Goal: Task Accomplishment & Management: Use online tool/utility

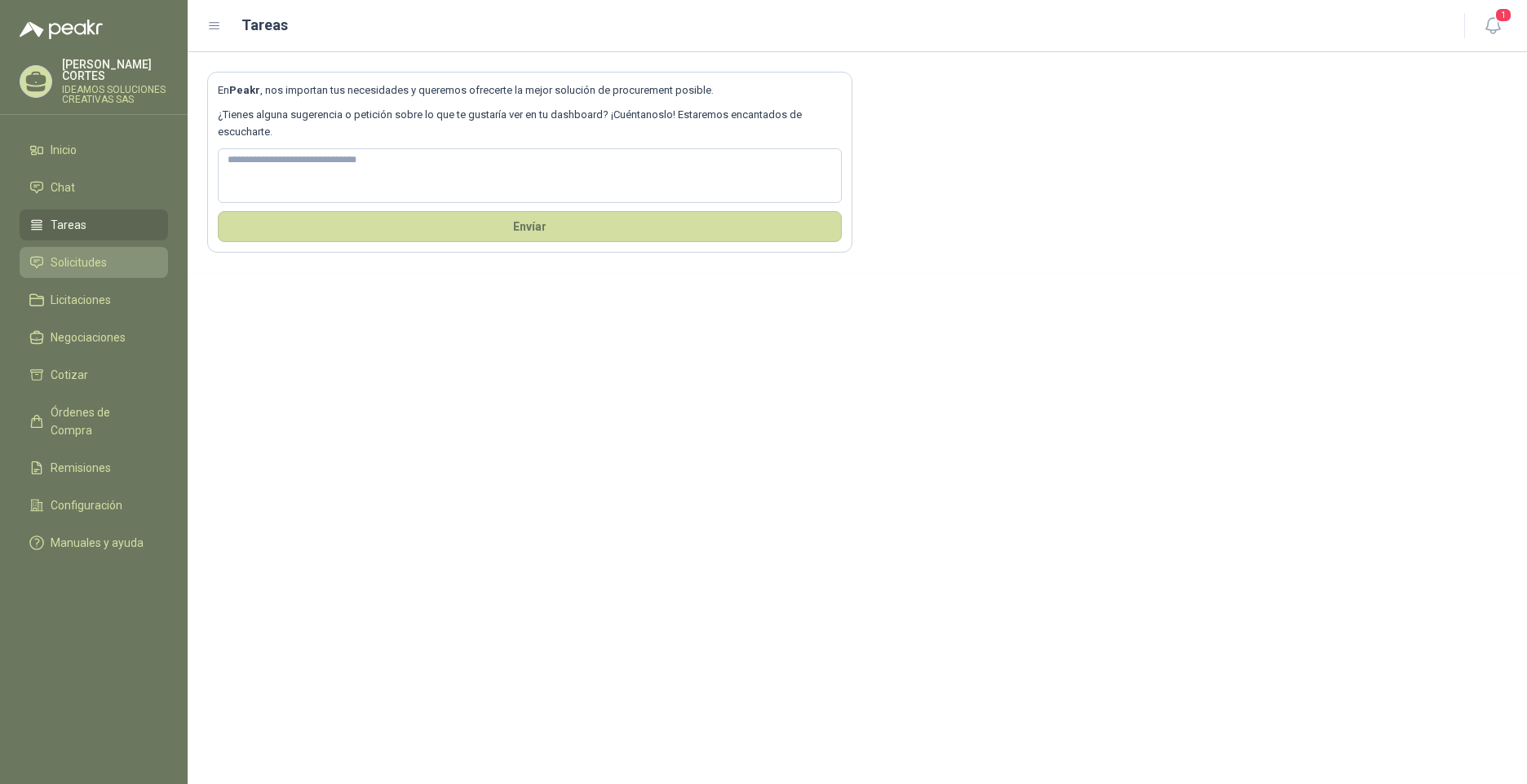
click at [84, 253] on span "Solicitudes" at bounding box center [79, 262] width 57 height 18
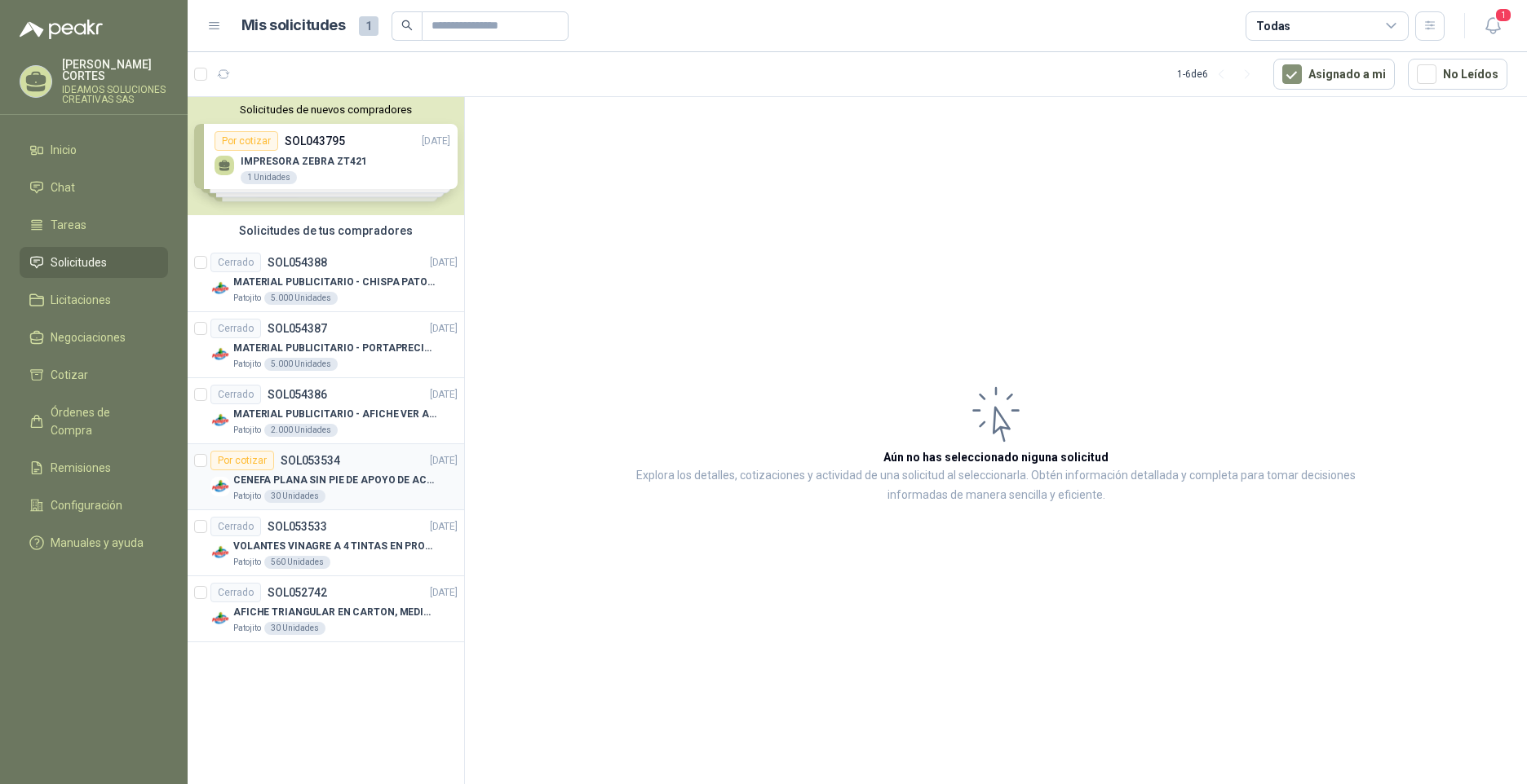
drag, startPoint x: 327, startPoint y: 532, endPoint x: 317, endPoint y: 467, distance: 65.8
click at [317, 467] on p "SOL053534" at bounding box center [310, 461] width 59 height 12
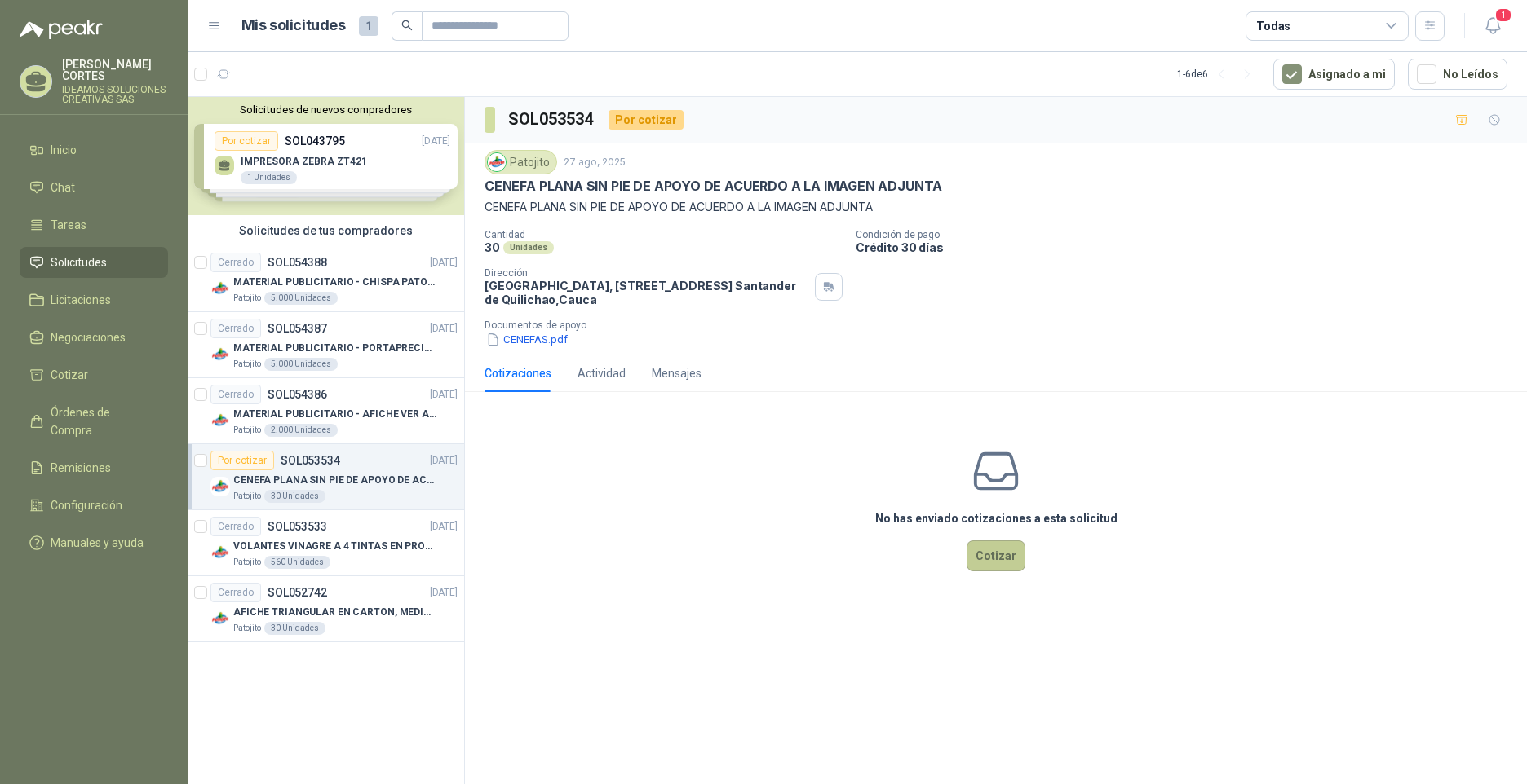
click at [1008, 557] on button "Cotizar" at bounding box center [996, 556] width 58 height 31
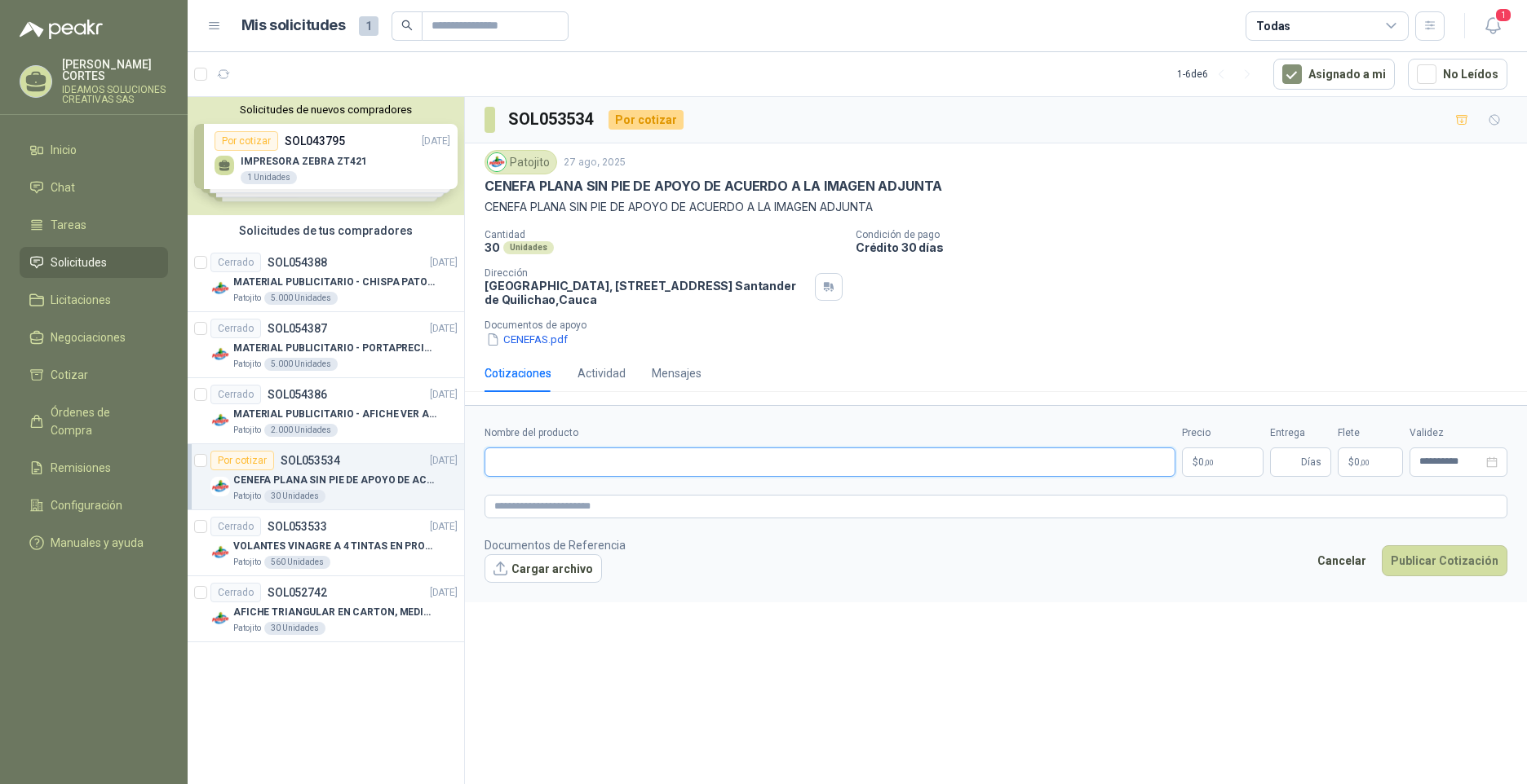
click at [534, 464] on input "Nombre del producto" at bounding box center [829, 463] width 691 height 29
click at [203, 600] on div at bounding box center [200, 610] width 13 height 53
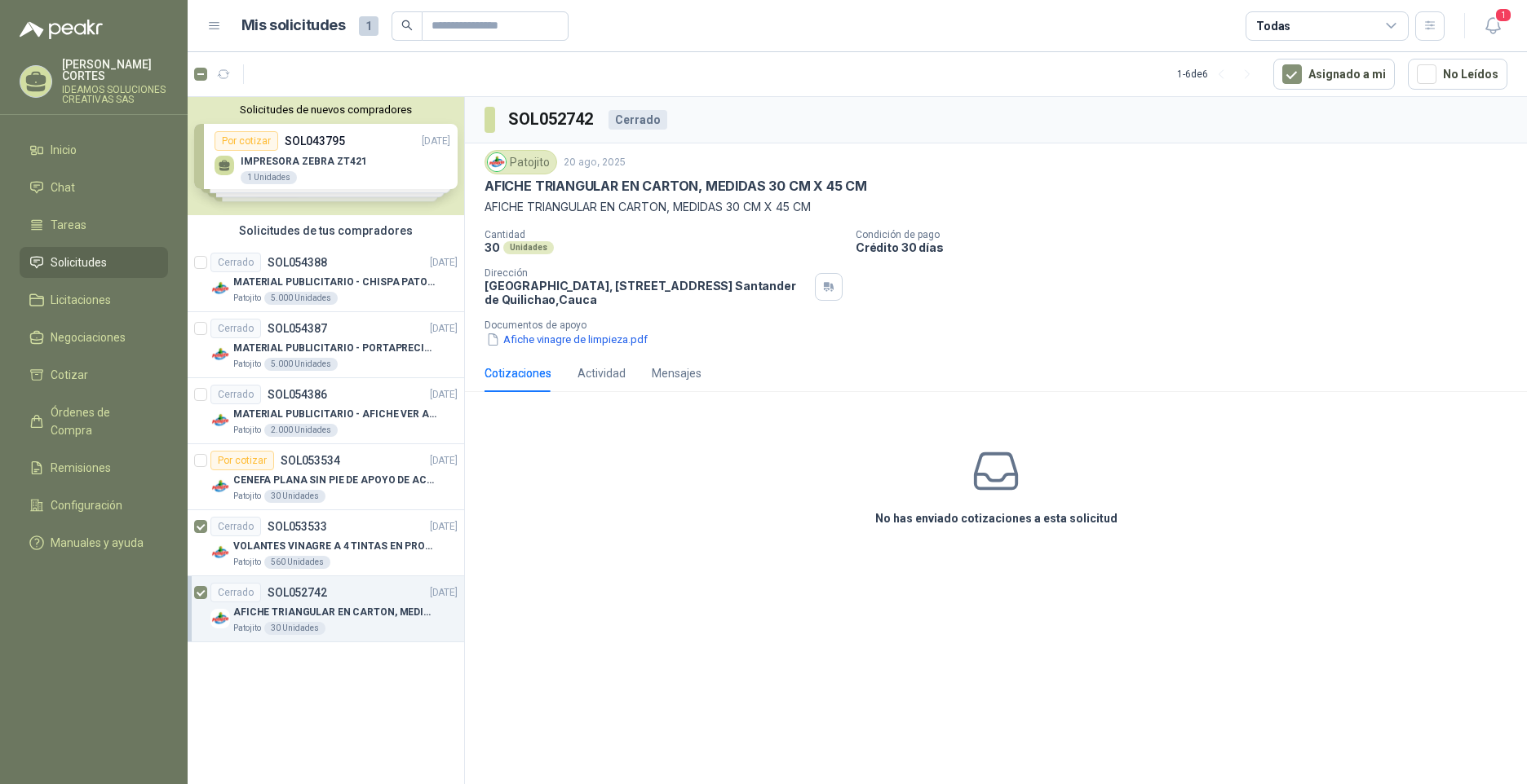
drag, startPoint x: 194, startPoint y: 515, endPoint x: 187, endPoint y: 574, distance: 59.4
click at [187, 574] on menu "[PERSON_NAME] IDEAMOS SOLUCIONES CREATIVAS SAS Inicio Chat Tareas Solicitudes L…" at bounding box center [94, 392] width 188 height 784
drag, startPoint x: 196, startPoint y: 562, endPoint x: 411, endPoint y: 614, distance: 221.2
click at [411, 614] on p "AFICHE TRIANGULAR EN CARTON, MEDIDAS 30 CM X 45 CM" at bounding box center [334, 613] width 203 height 16
click at [429, 601] on div "Cerrado SOL052742 [DATE]" at bounding box center [334, 593] width 248 height 19
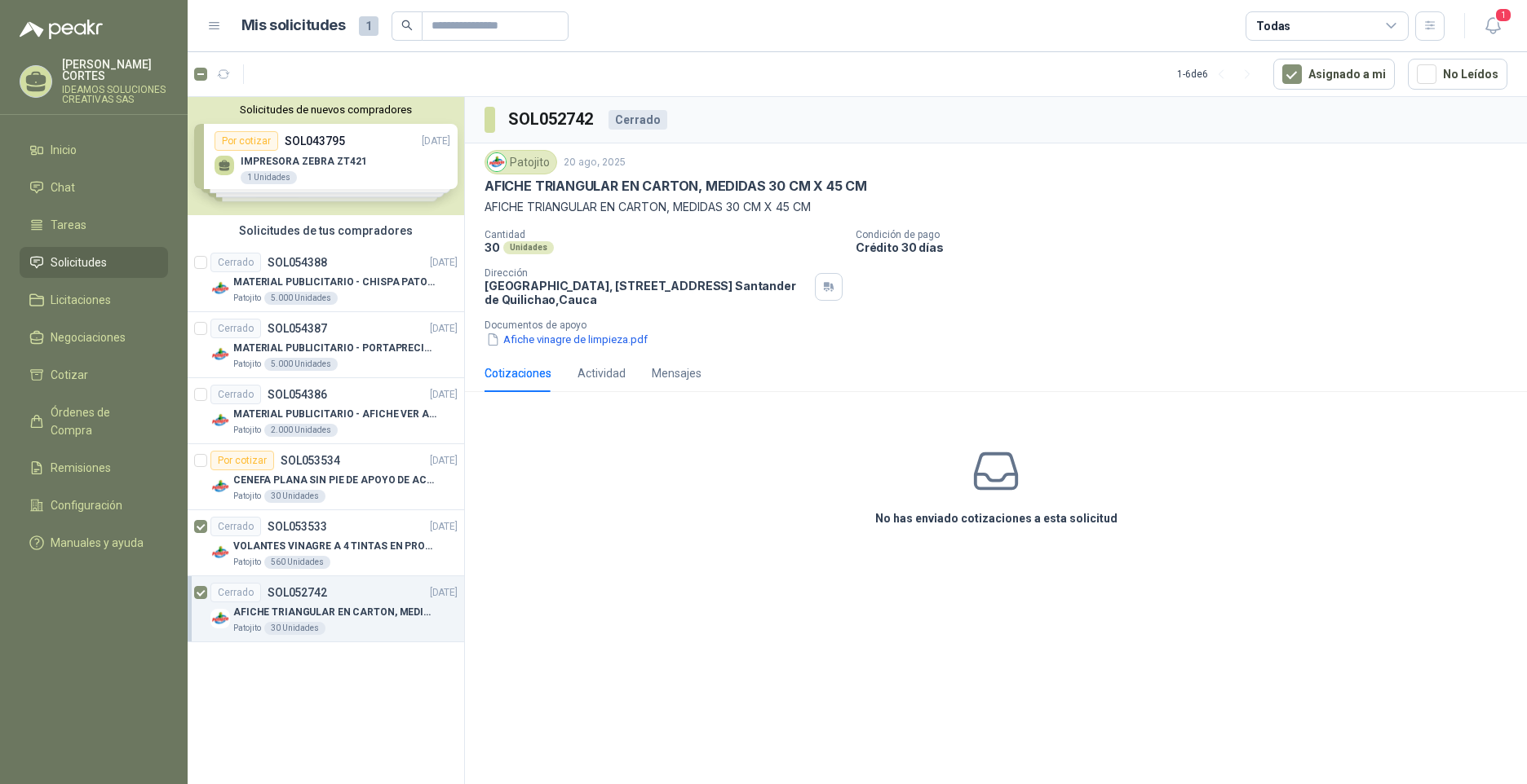
click at [781, 588] on div "SOL052742 Cerrado Patojito [DATE] AFICHE TRIANGULAR EN CARTON, MEDIDAS 30 CM X …" at bounding box center [996, 444] width 1062 height 693
click at [341, 589] on div "Cerrado SOL052742 [DATE]" at bounding box center [334, 593] width 248 height 19
click at [1017, 504] on div "No has enviado cotizaciones a esta solicitud" at bounding box center [996, 487] width 1062 height 164
click at [994, 471] on icon at bounding box center [996, 471] width 52 height 52
click at [605, 377] on div "Actividad" at bounding box center [601, 373] width 48 height 18
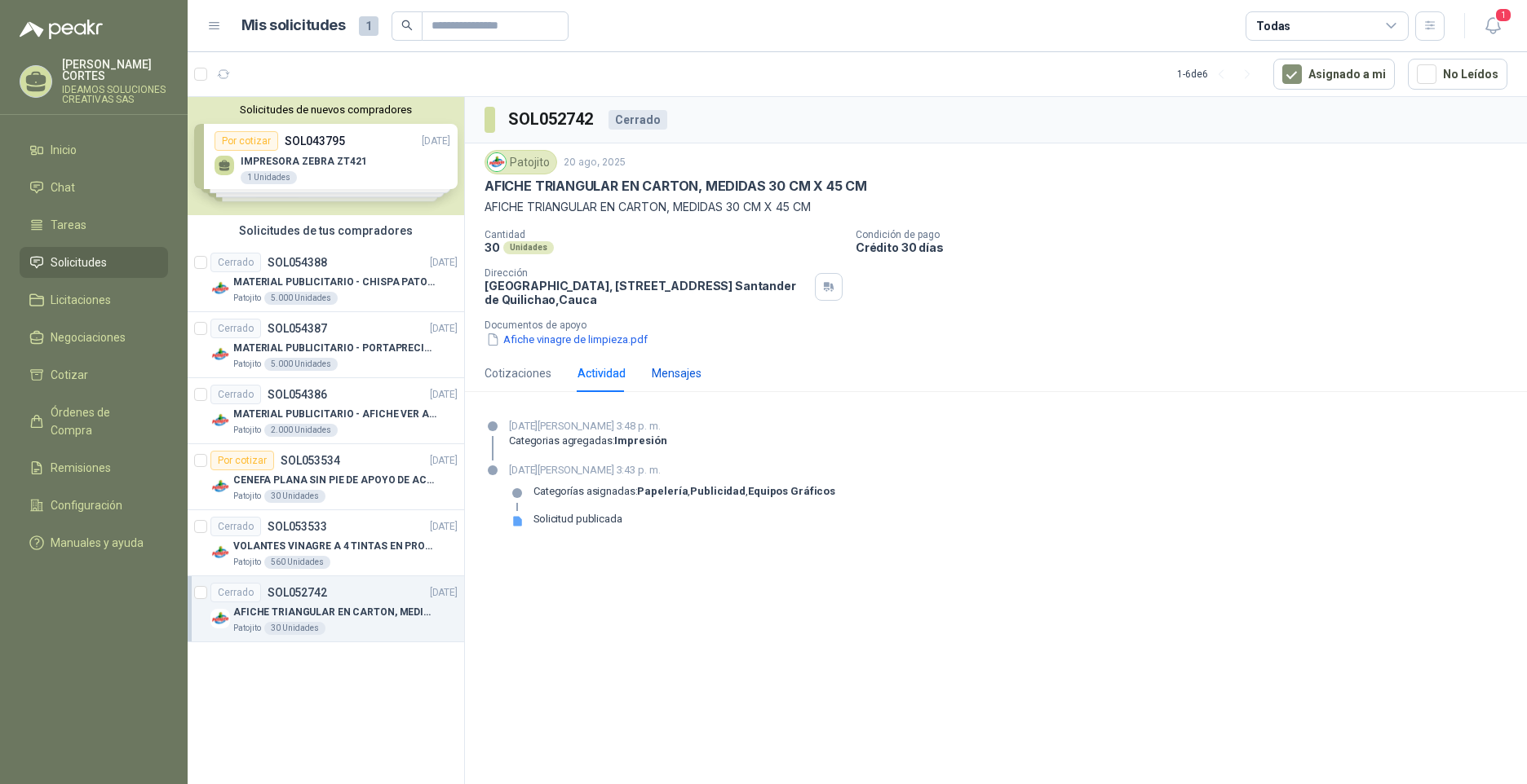
click at [665, 381] on div "Mensajes" at bounding box center [676, 373] width 50 height 18
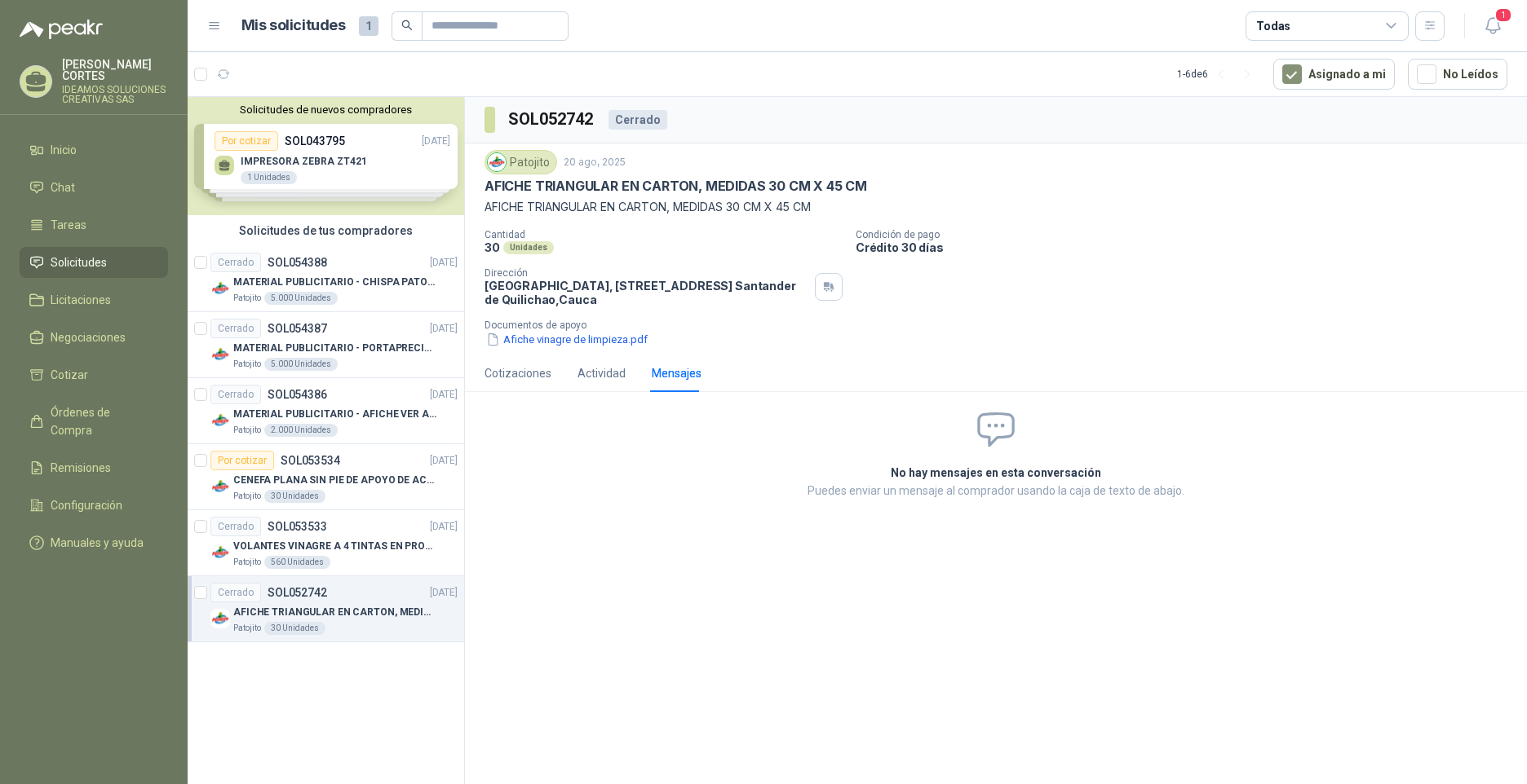
click at [569, 373] on div "Cotizaciones Actividad Mensajes" at bounding box center [592, 373] width 217 height 38
click at [352, 460] on div "Por cotizar SOL053534 [DATE]" at bounding box center [334, 461] width 248 height 19
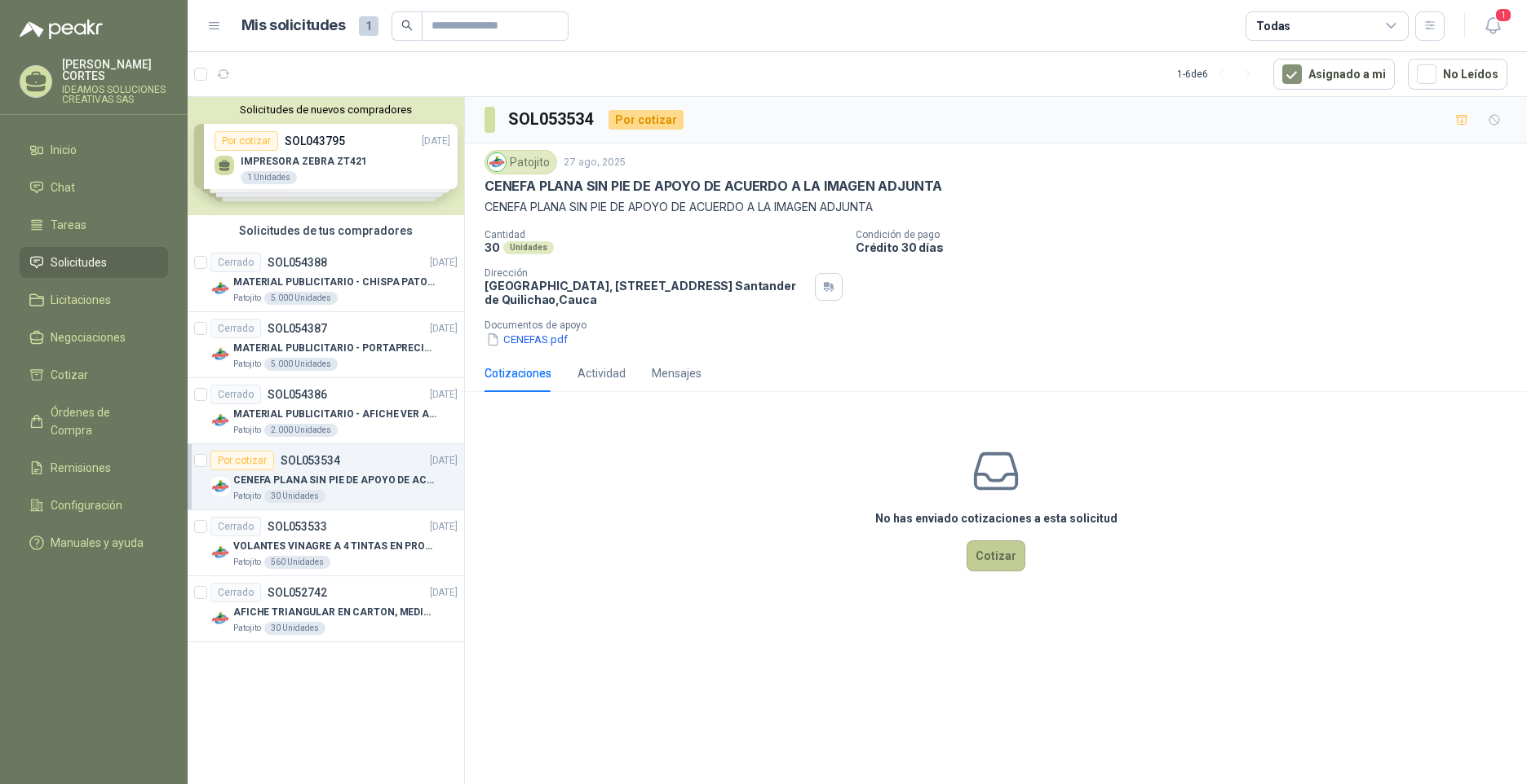
click at [987, 564] on button "Cotizar" at bounding box center [996, 556] width 58 height 31
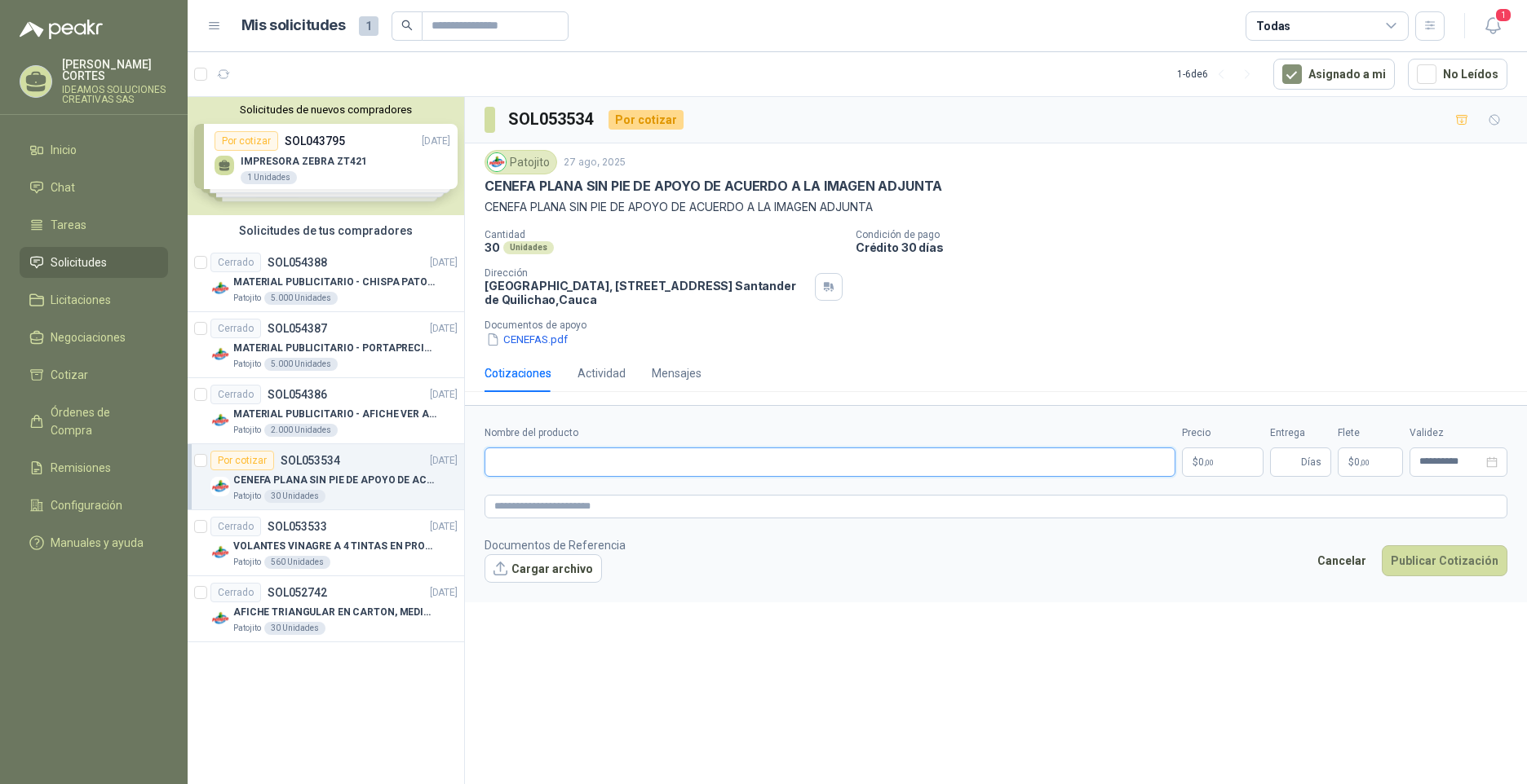
click at [580, 451] on input "Nombre del producto" at bounding box center [829, 463] width 691 height 29
